Goal: Obtain resource: Download file/media

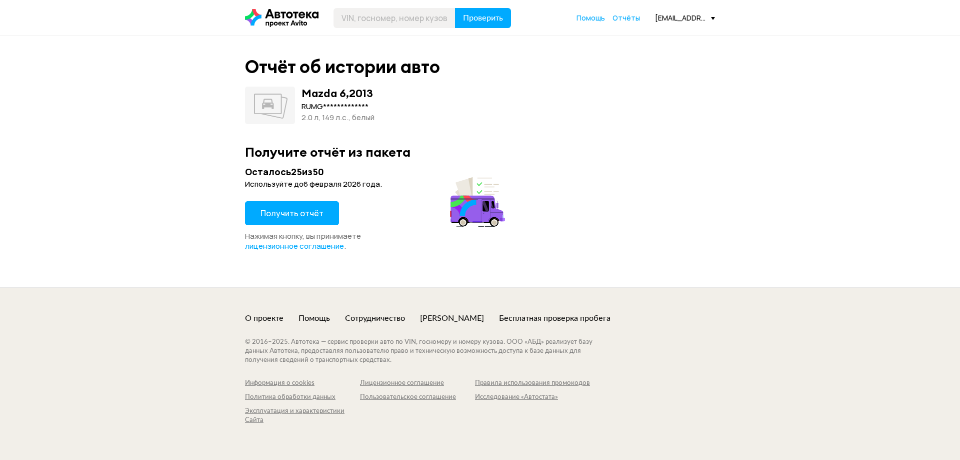
click at [290, 213] on span "Получить отчёт" at bounding box center [292, 213] width 63 height 11
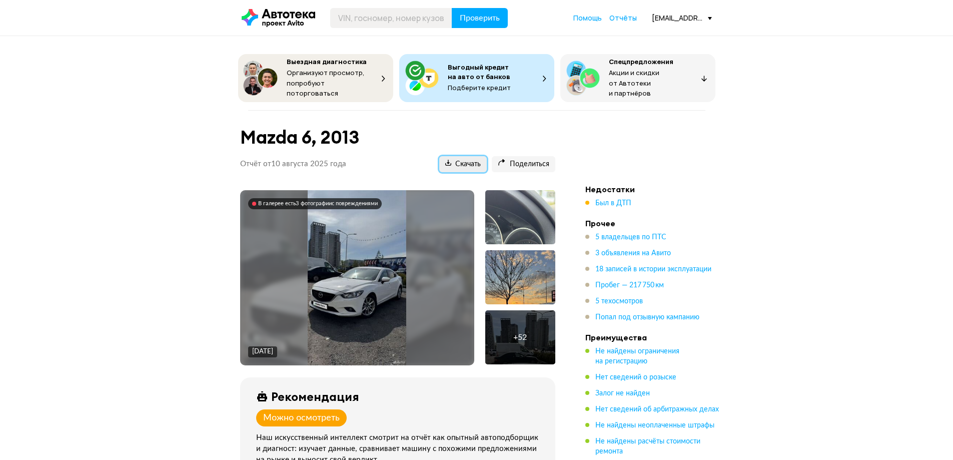
click at [463, 160] on span "Скачать" at bounding box center [463, 165] width 36 height 10
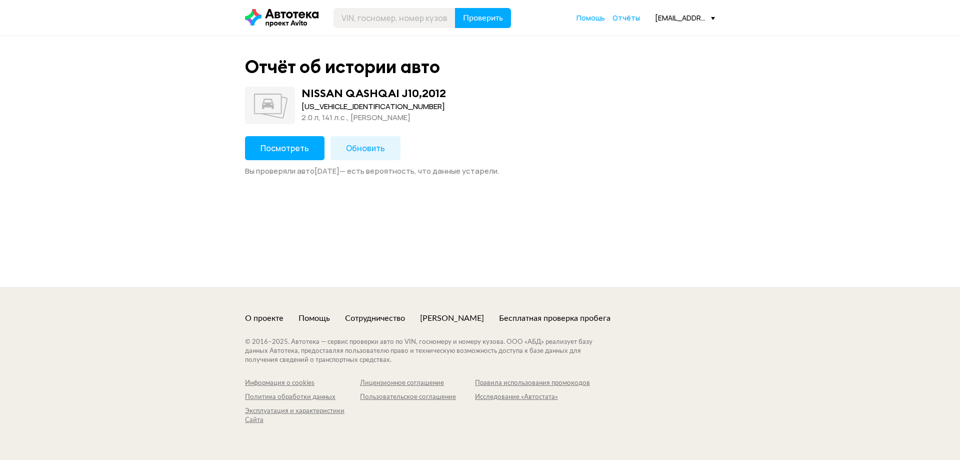
click at [364, 148] on span "Обновить" at bounding box center [365, 148] width 39 height 11
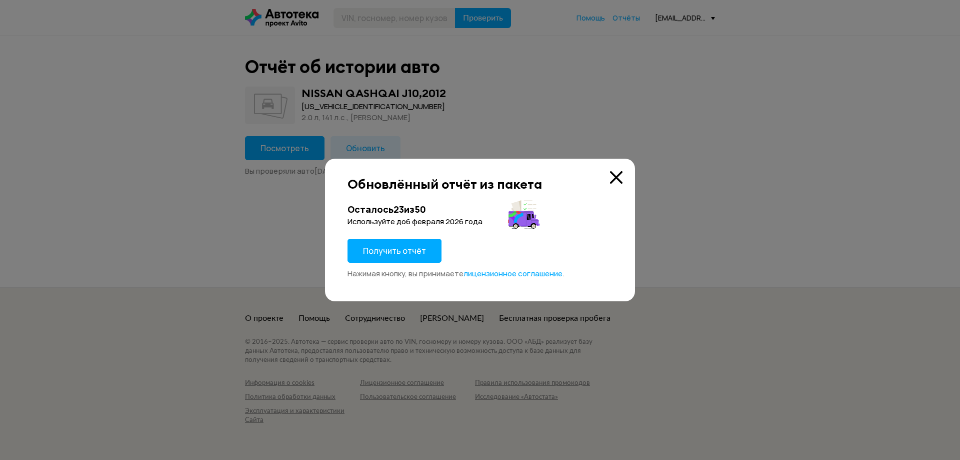
click at [393, 250] on span "Получить отчёт" at bounding box center [394, 250] width 63 height 11
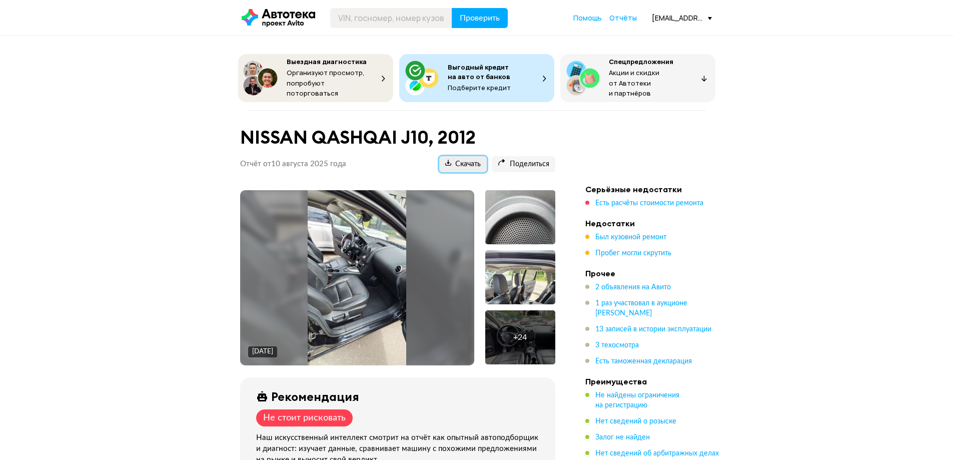
click at [463, 160] on span "Скачать" at bounding box center [463, 165] width 36 height 10
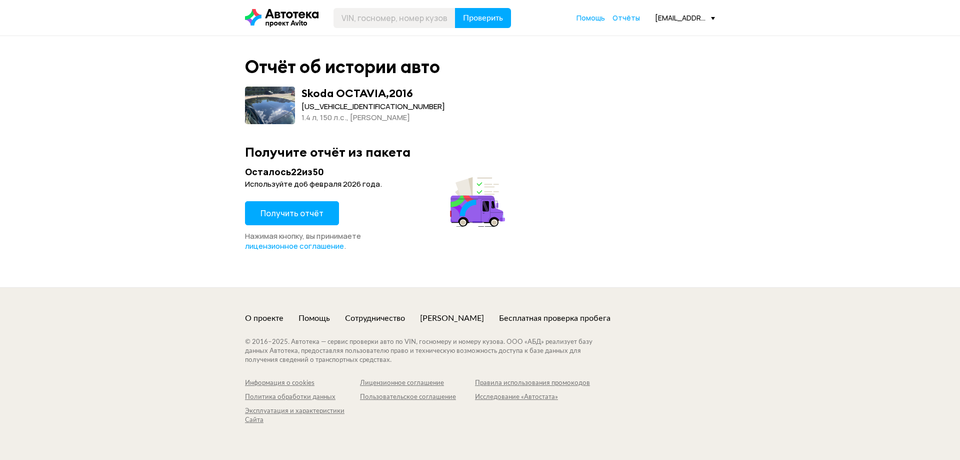
click at [290, 213] on span "Получить отчёт" at bounding box center [292, 213] width 63 height 11
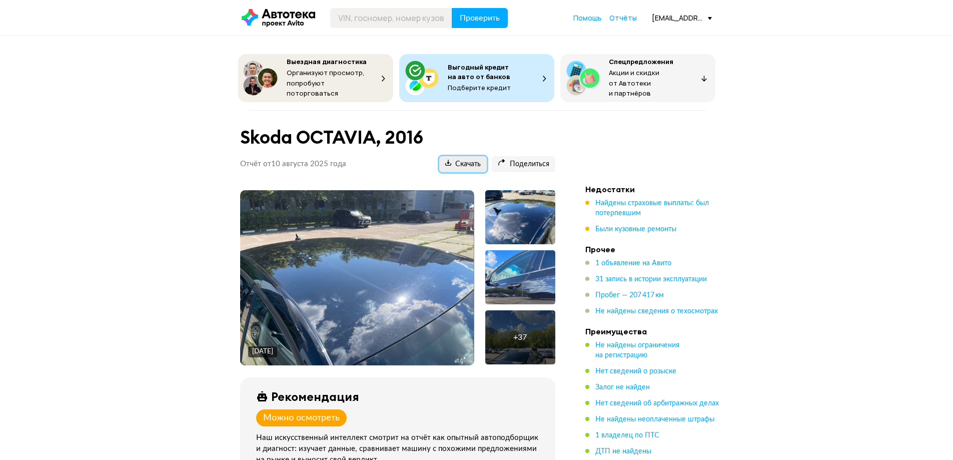
click at [463, 160] on span "Скачать" at bounding box center [463, 165] width 36 height 10
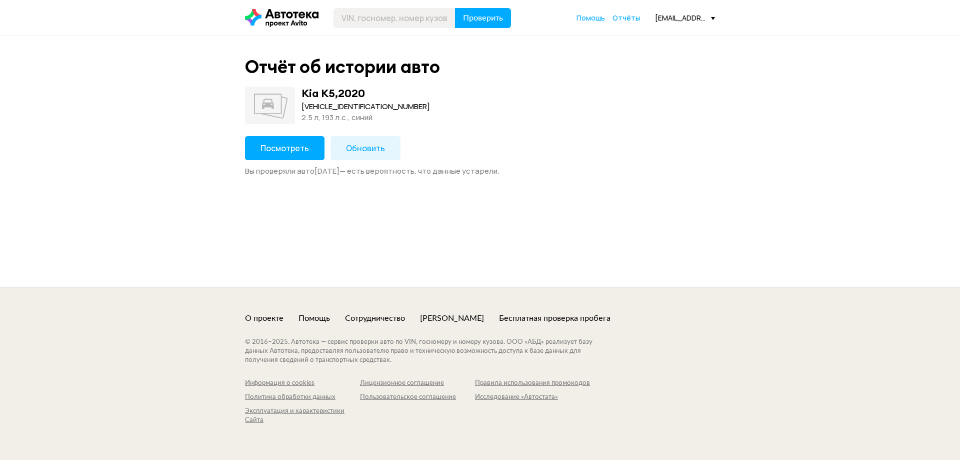
click at [361, 148] on span "Обновить" at bounding box center [365, 148] width 39 height 11
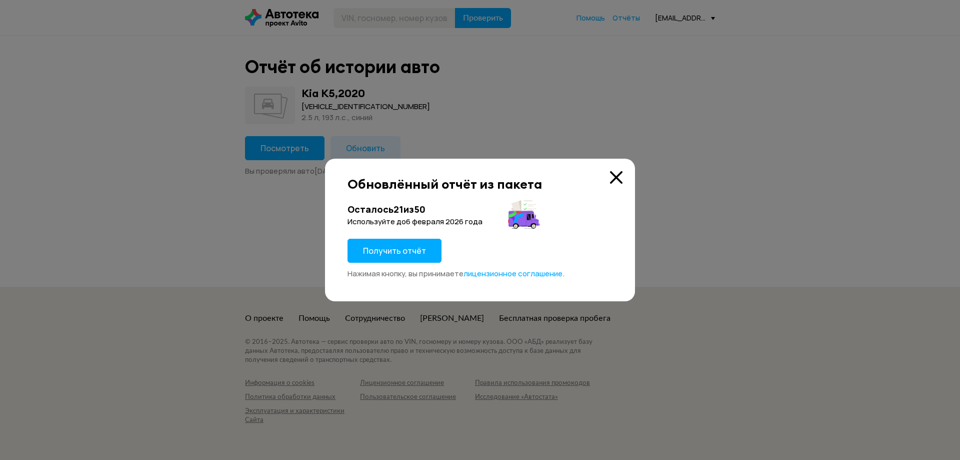
click at [392, 250] on span "Получить отчёт" at bounding box center [394, 250] width 63 height 11
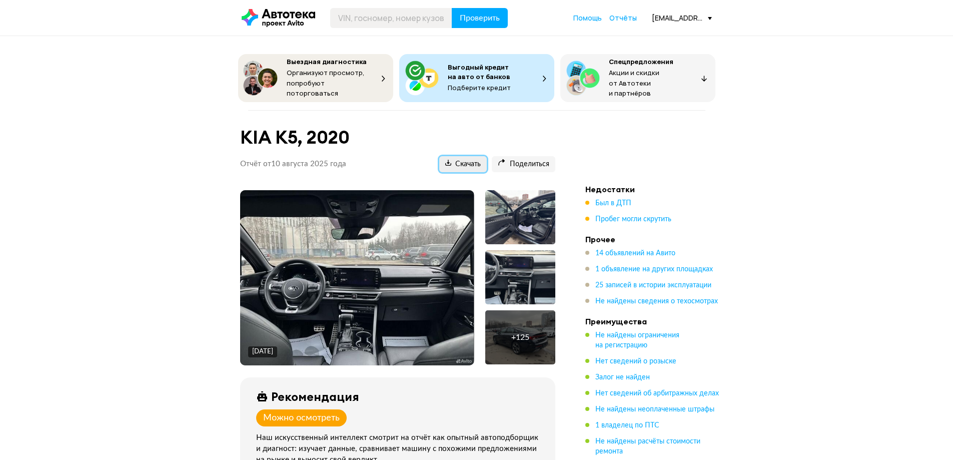
click at [463, 160] on span "Скачать" at bounding box center [463, 165] width 36 height 10
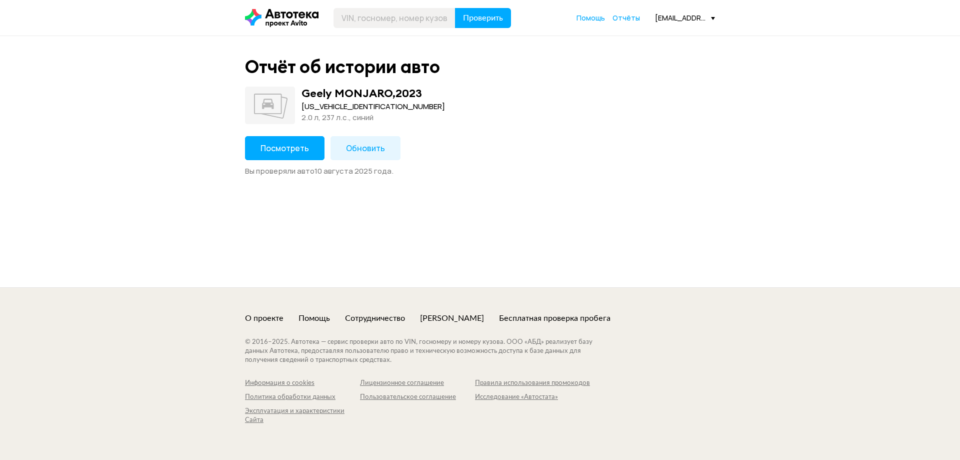
click at [283, 148] on span "Посмотреть" at bounding box center [285, 148] width 49 height 11
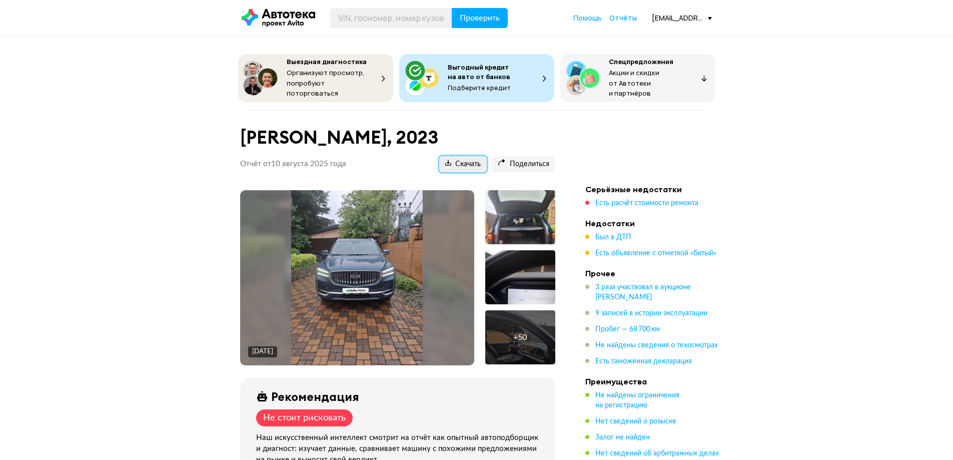
click at [463, 160] on span "Скачать" at bounding box center [463, 165] width 36 height 10
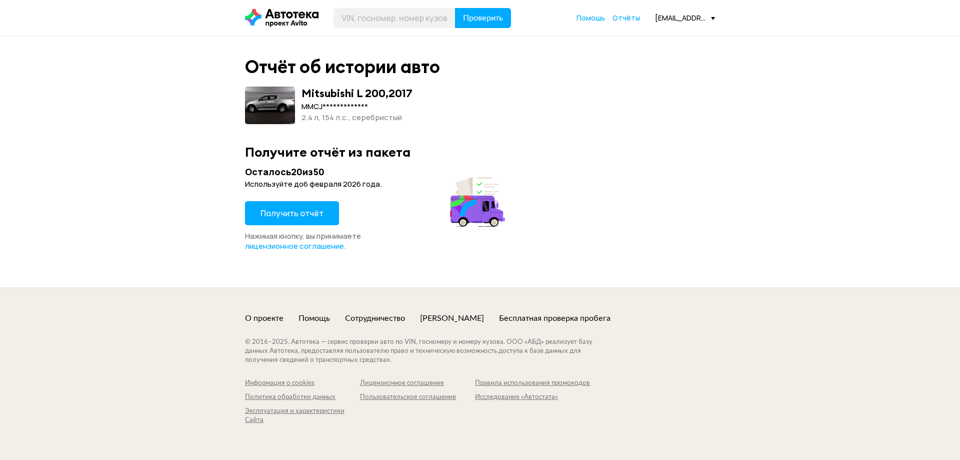
click at [291, 213] on span "Получить отчёт" at bounding box center [292, 213] width 63 height 11
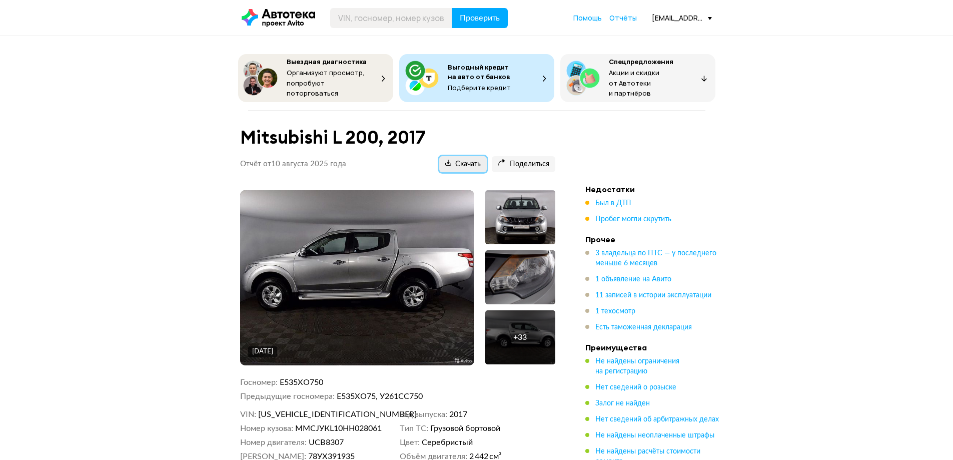
click at [463, 160] on span "Скачать" at bounding box center [463, 165] width 36 height 10
